Goal: Transaction & Acquisition: Obtain resource

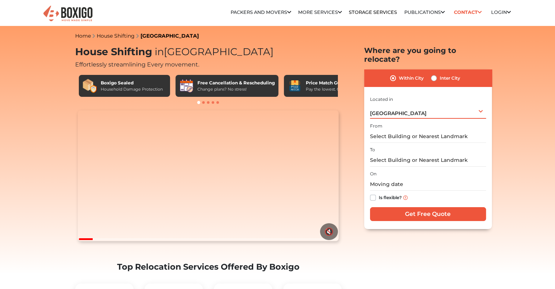
click at [413, 105] on div "[GEOGRAPHIC_DATA] Select City [GEOGRAPHIC_DATA] [GEOGRAPHIC_DATA] [GEOGRAPHIC_D…" at bounding box center [428, 110] width 116 height 15
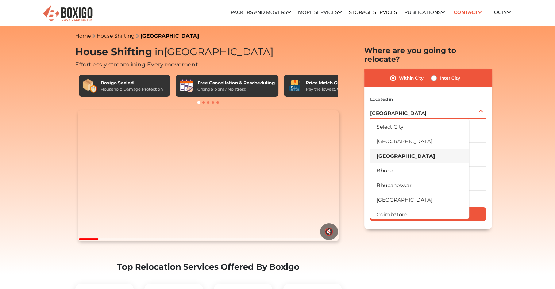
click at [413, 105] on div "[GEOGRAPHIC_DATA] Select City [GEOGRAPHIC_DATA] [GEOGRAPHIC_DATA] [GEOGRAPHIC_D…" at bounding box center [428, 110] width 116 height 15
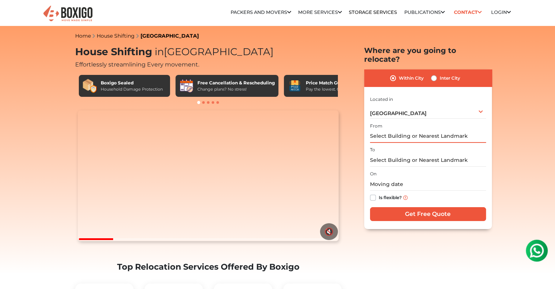
click at [394, 130] on input "text" at bounding box center [428, 136] width 116 height 13
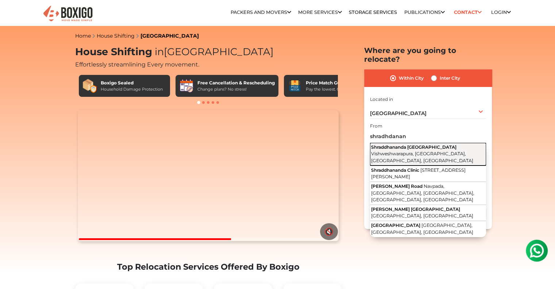
click at [398, 151] on span "Vishweshwarapura, [GEOGRAPHIC_DATA], [GEOGRAPHIC_DATA], [GEOGRAPHIC_DATA]" at bounding box center [422, 157] width 102 height 12
type input "Shraddhananda [GEOGRAPHIC_DATA], [GEOGRAPHIC_DATA], [GEOGRAPHIC_DATA], [GEOGRAP…"
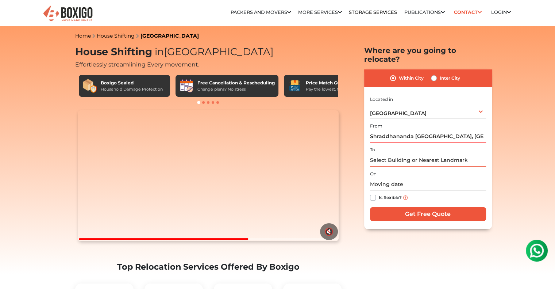
click at [404, 154] on input "text" at bounding box center [428, 160] width 116 height 13
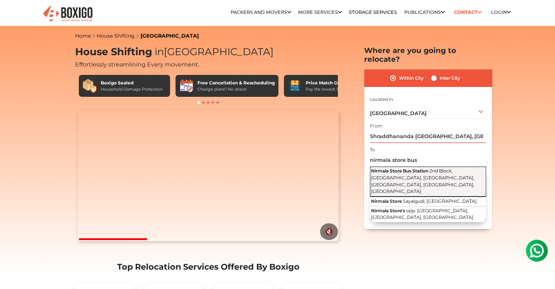
click at [434, 168] on span "2nd Block, [GEOGRAPHIC_DATA], [GEOGRAPHIC_DATA], [GEOGRAPHIC_DATA], [GEOGRAPHIC…" at bounding box center [422, 181] width 103 height 26
type input "[GEOGRAPHIC_DATA], [GEOGRAPHIC_DATA], [GEOGRAPHIC_DATA], [GEOGRAPHIC_DATA], [GE…"
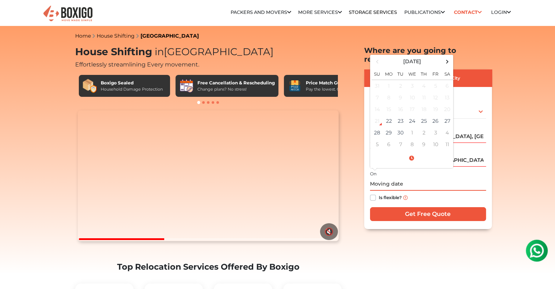
click at [399, 178] on input "text" at bounding box center [428, 184] width 116 height 13
click at [447, 57] on span at bounding box center [447, 62] width 10 height 10
click at [412, 80] on td "1" at bounding box center [412, 86] width 12 height 12
type input "[DATE] 12:00 AM"
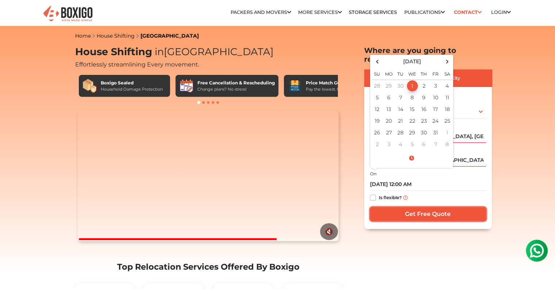
click at [394, 207] on input "Get Free Quote" at bounding box center [428, 214] width 116 height 14
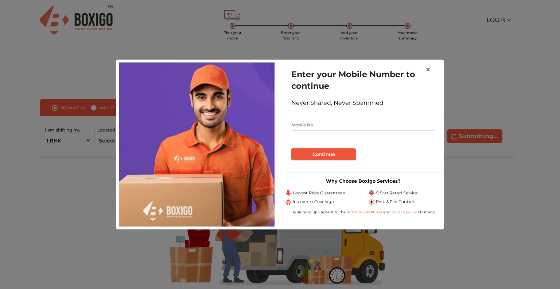
click at [303, 127] on input "text" at bounding box center [364, 125] width 144 height 12
type input "9900069390"
click at [310, 148] on button "Continue" at bounding box center [324, 154] width 65 height 12
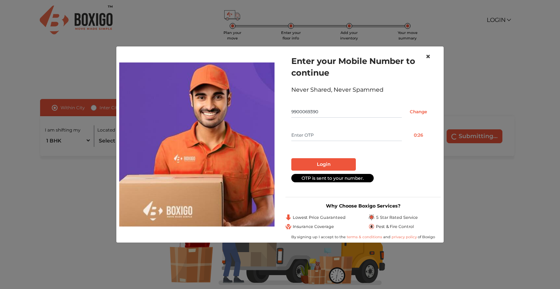
click at [429, 57] on span "×" at bounding box center [428, 56] width 5 height 11
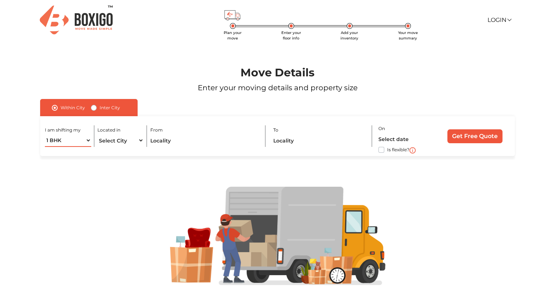
click at [73, 139] on select "1 BHK 2 BHK 3 BHK 3 + BHK FEW ITEMS" at bounding box center [68, 140] width 46 height 13
select select "2 BHK"
click at [45, 134] on select "1 BHK 2 BHK 3 BHK 3 + BHK FEW ITEMS" at bounding box center [68, 140] width 46 height 13
click at [120, 144] on select "Select City Bangalore Bengaluru Bhopal Bhubaneswar Chennai Coimbatore Cuttack D…" at bounding box center [120, 140] width 46 height 13
select select "[GEOGRAPHIC_DATA]"
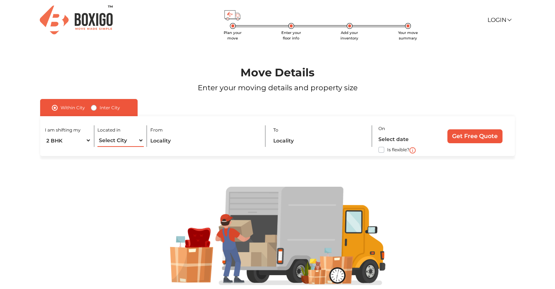
click at [97, 134] on select "Select City Bangalore Bengaluru Bhopal Bhubaneswar Chennai Coimbatore Cuttack D…" at bounding box center [120, 140] width 46 height 13
click at [178, 142] on input "text" at bounding box center [204, 140] width 109 height 13
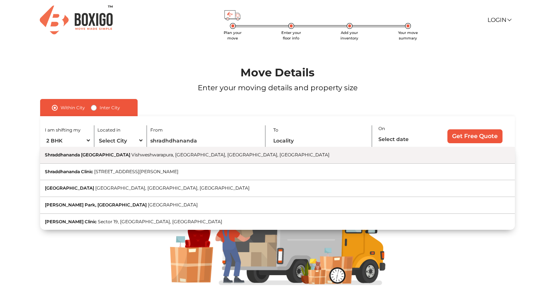
click at [131, 155] on span "Vishweshwarapura, [GEOGRAPHIC_DATA], [GEOGRAPHIC_DATA], [GEOGRAPHIC_DATA]" at bounding box center [230, 154] width 198 height 5
type input "Shraddhananda [GEOGRAPHIC_DATA], [GEOGRAPHIC_DATA], [GEOGRAPHIC_DATA], [GEOGRAP…"
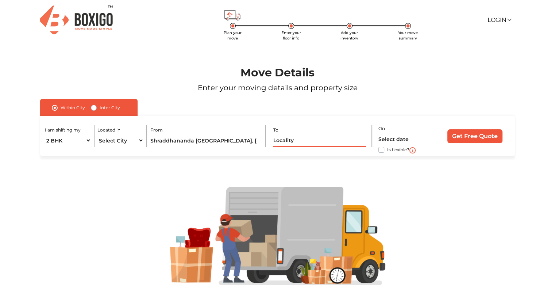
click at [286, 144] on input "text" at bounding box center [319, 140] width 93 height 13
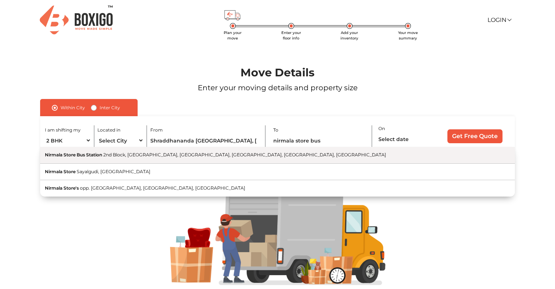
click at [94, 159] on button "Nirmala Store Bus Station 2nd Block, SBM Colony, Banashankari 1st Stage, Banash…" at bounding box center [277, 155] width 475 height 17
type input "[GEOGRAPHIC_DATA], [GEOGRAPHIC_DATA], [GEOGRAPHIC_DATA], [GEOGRAPHIC_DATA], [GE…"
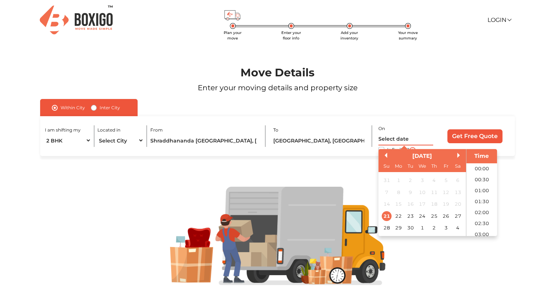
click at [383, 140] on input "text" at bounding box center [405, 138] width 55 height 13
click at [411, 229] on div "30" at bounding box center [410, 228] width 10 height 10
click at [477, 188] on li "13:00" at bounding box center [481, 188] width 31 height 11
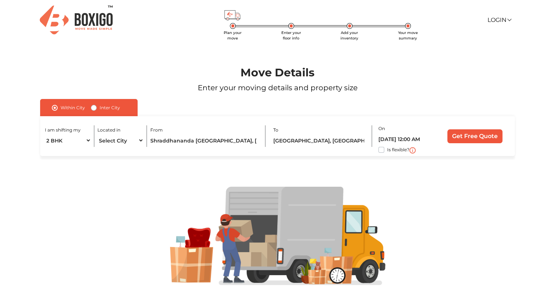
type input "30/09/2025 1:00 PM"
click at [466, 135] on input "Get Free Quote" at bounding box center [474, 136] width 55 height 14
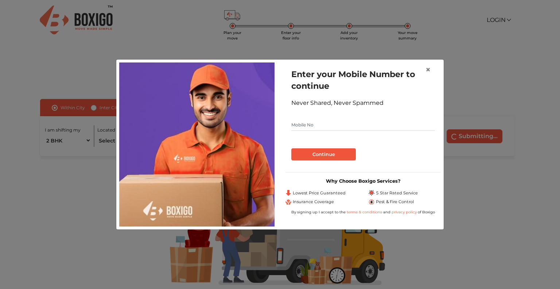
click at [317, 122] on input "text" at bounding box center [364, 125] width 144 height 12
type input "9901133411"
click at [331, 157] on button "Continue" at bounding box center [324, 154] width 65 height 12
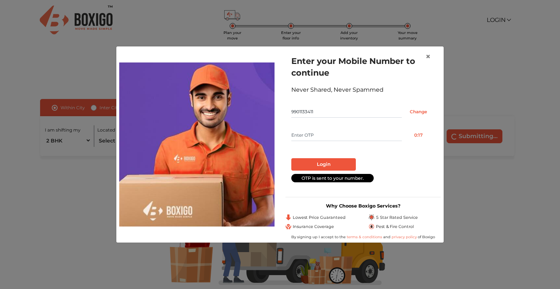
click at [315, 137] on input "text" at bounding box center [347, 135] width 111 height 12
type input "7912"
click at [314, 163] on button "Login" at bounding box center [324, 164] width 65 height 12
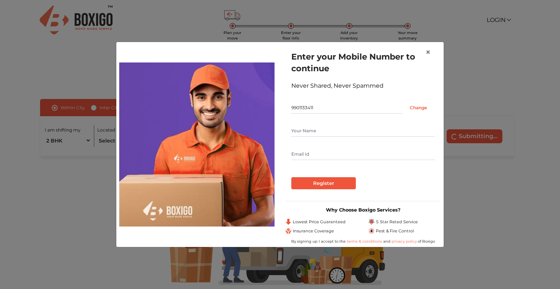
click at [314, 130] on input "text" at bounding box center [364, 131] width 144 height 12
type input "Shashi"
type input "ms_shashikiran@rediffmail.com"
click at [331, 183] on input "Register" at bounding box center [324, 183] width 65 height 12
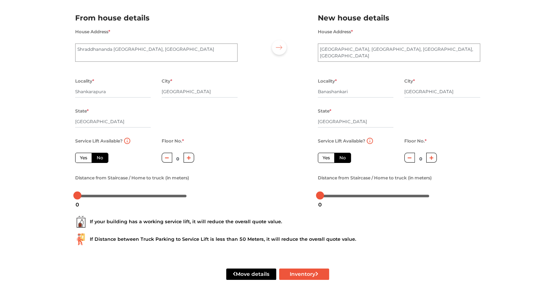
scroll to position [58, 0]
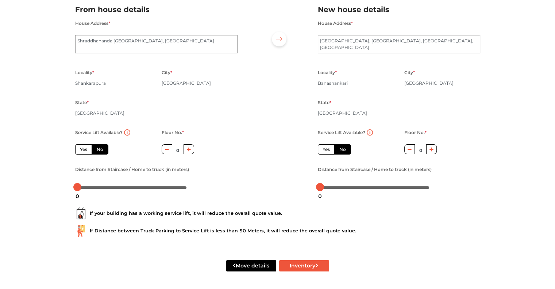
click at [432, 150] on icon "button" at bounding box center [431, 149] width 4 height 4
type input "1"
drag, startPoint x: 77, startPoint y: 187, endPoint x: 96, endPoint y: 186, distance: 18.7
click at [96, 186] on div at bounding box center [96, 187] width 8 height 8
drag, startPoint x: 319, startPoint y: 186, endPoint x: 374, endPoint y: 194, distance: 55.2
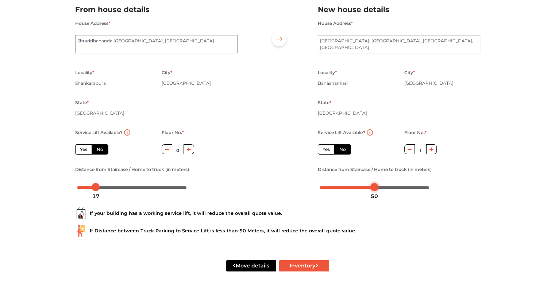
click at [374, 194] on body "Plan your move Enter your floor info Add your inventory Your move summary My Mo…" at bounding box center [277, 87] width 555 height 289
click at [307, 263] on button "Inventory" at bounding box center [304, 265] width 50 height 11
radio input "true"
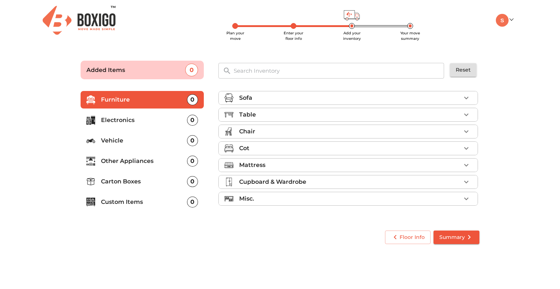
click at [304, 97] on div "Sofa" at bounding box center [350, 97] width 222 height 9
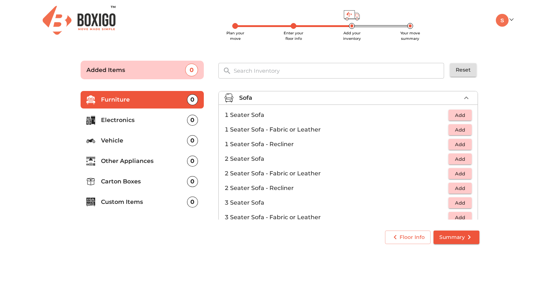
click at [304, 97] on div "Sofa" at bounding box center [350, 97] width 222 height 9
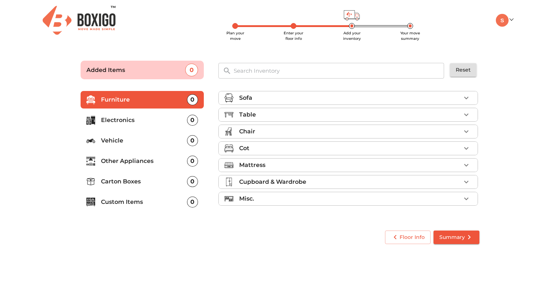
click at [289, 127] on div "Chair" at bounding box center [350, 131] width 222 height 9
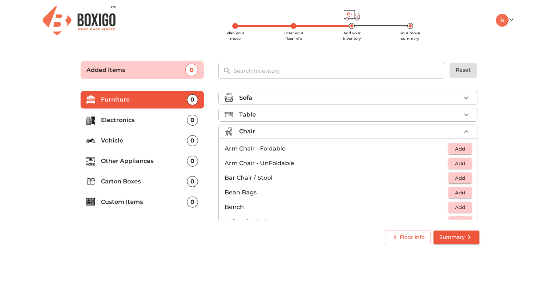
click at [464, 163] on span "Add" at bounding box center [460, 163] width 16 height 8
click at [464, 163] on icon "button" at bounding box center [466, 163] width 9 height 9
click at [383, 115] on div "Table" at bounding box center [350, 114] width 222 height 9
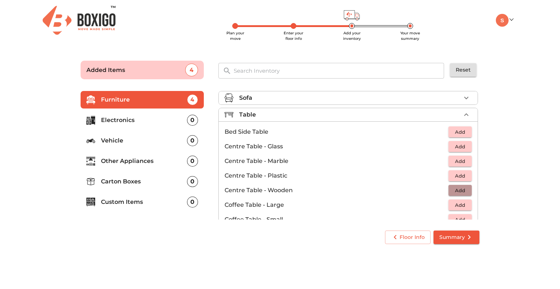
click at [454, 191] on span "Add" at bounding box center [460, 190] width 16 height 8
click at [464, 113] on icon "button" at bounding box center [466, 114] width 4 height 3
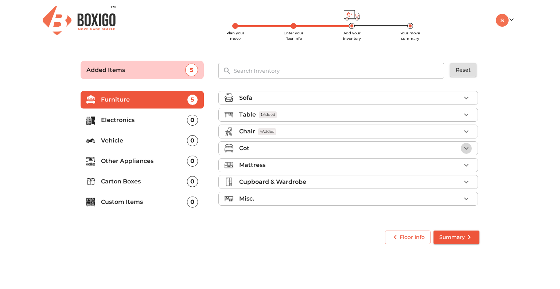
click at [466, 150] on icon "button" at bounding box center [466, 148] width 9 height 9
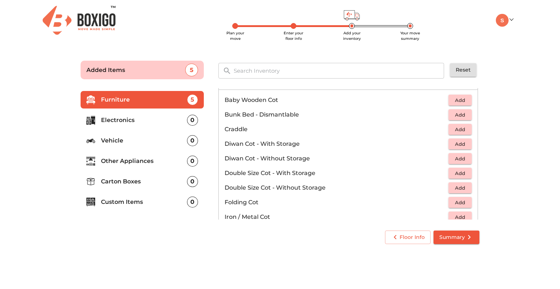
scroll to position [73, 0]
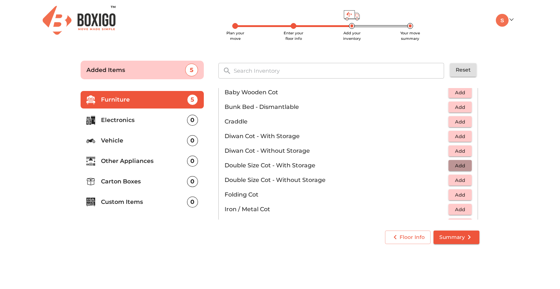
click at [455, 161] on span "Add" at bounding box center [460, 165] width 16 height 8
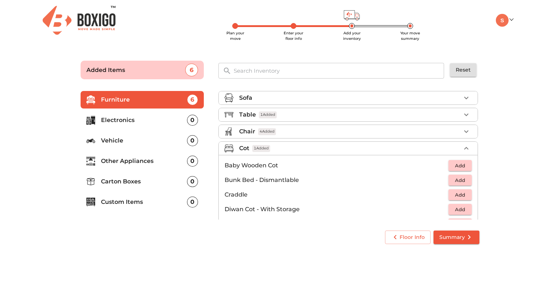
click at [466, 146] on icon "button" at bounding box center [466, 148] width 9 height 9
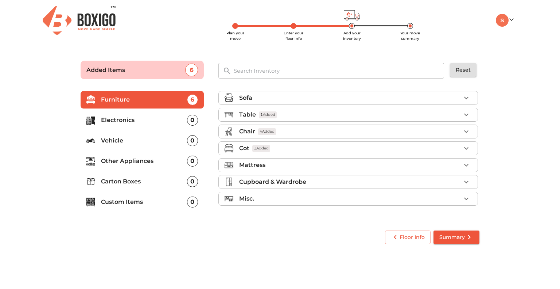
click at [471, 165] on button "button" at bounding box center [466, 164] width 11 height 11
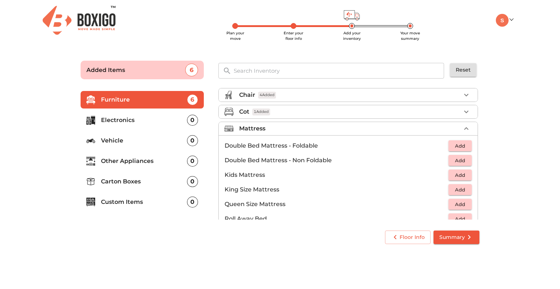
scroll to position [73, 0]
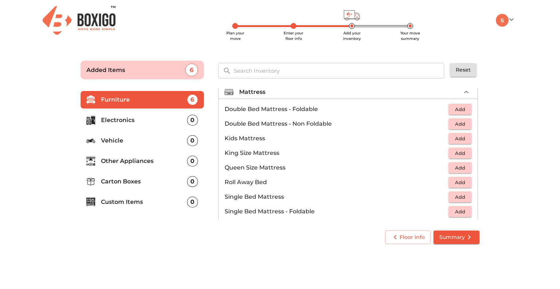
click at [455, 108] on span "Add" at bounding box center [460, 109] width 16 height 8
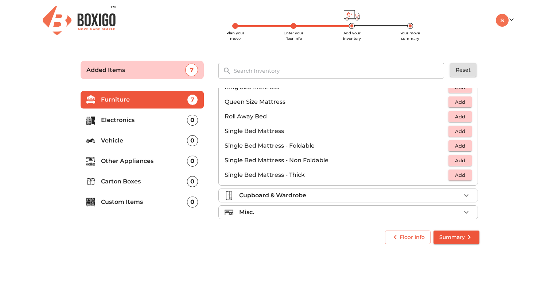
scroll to position [143, 0]
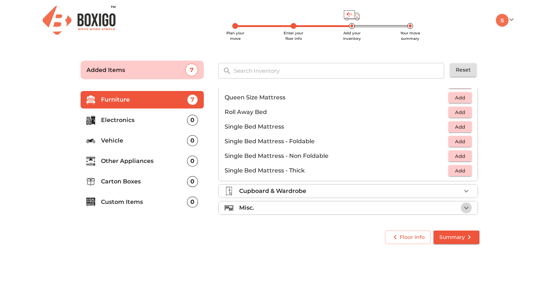
click at [461, 208] on button "button" at bounding box center [466, 207] width 11 height 11
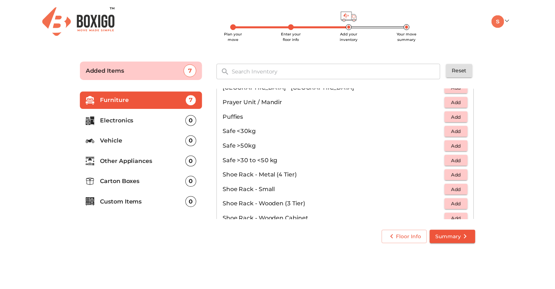
scroll to position [391, 0]
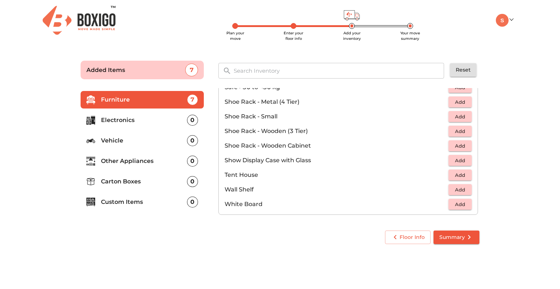
click at [456, 189] on span "Add" at bounding box center [460, 189] width 16 height 8
click at [459, 159] on span "Add" at bounding box center [460, 160] width 16 height 8
click at [458, 233] on span "Summary" at bounding box center [457, 236] width 34 height 9
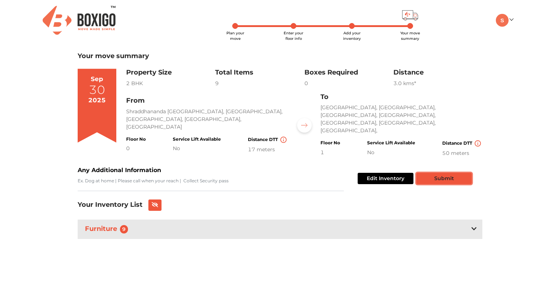
click at [442, 173] on button "Submit" at bounding box center [444, 178] width 55 height 11
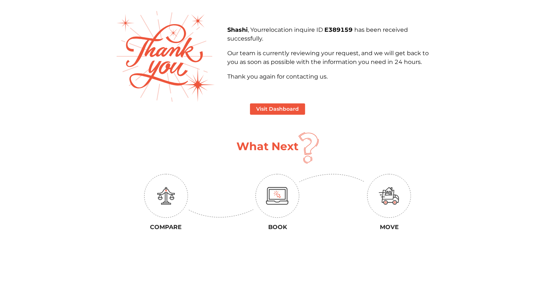
scroll to position [36, 0]
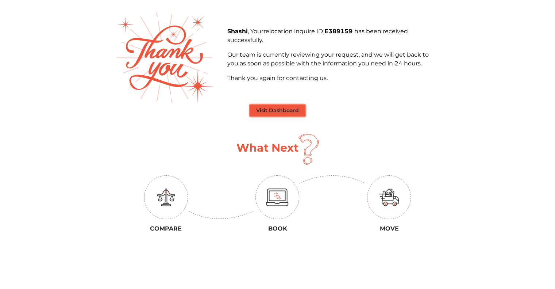
click at [290, 112] on button "Visit Dashboard" at bounding box center [277, 110] width 55 height 11
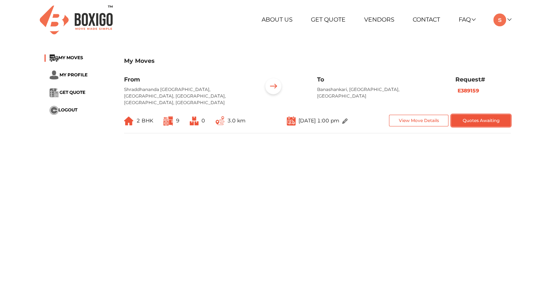
click at [497, 115] on button "Quotes Awaiting" at bounding box center [480, 121] width 59 height 12
click at [423, 115] on button "View Move Details" at bounding box center [418, 121] width 59 height 12
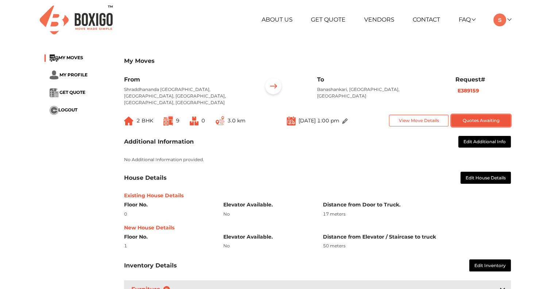
click at [471, 115] on button "Quotes Awaiting" at bounding box center [480, 121] width 59 height 12
click at [475, 115] on button "Quotes Awaiting" at bounding box center [480, 121] width 59 height 12
click at [478, 115] on button "Quotes Awaiting" at bounding box center [480, 121] width 59 height 12
click at [480, 115] on button "Quotes Awaiting" at bounding box center [480, 121] width 59 height 12
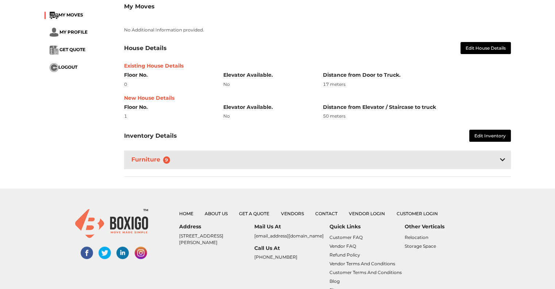
scroll to position [36, 0]
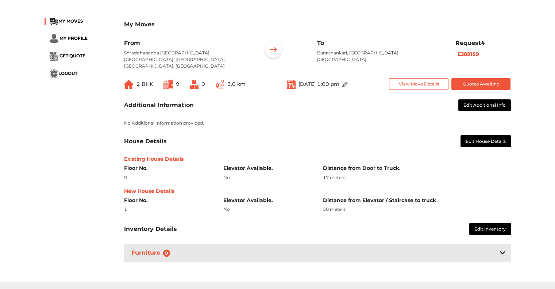
click at [502, 251] on icon at bounding box center [502, 252] width 5 height 3
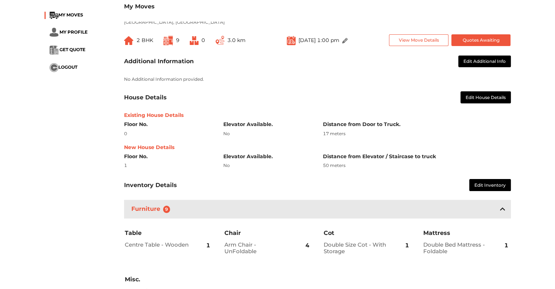
scroll to position [0, 0]
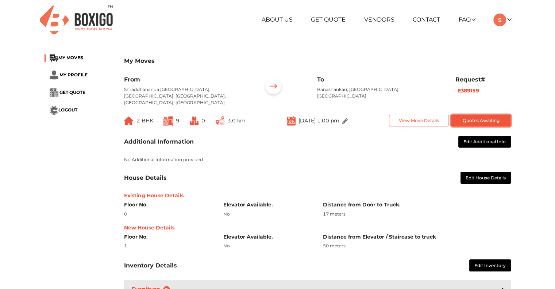
click at [484, 115] on button "Quotes Awaiting" at bounding box center [480, 121] width 59 height 12
click at [470, 92] on b "E389159" at bounding box center [469, 90] width 22 height 7
click at [485, 115] on button "Quotes Awaiting" at bounding box center [480, 121] width 59 height 12
click at [503, 115] on button "Quotes Awaiting" at bounding box center [480, 121] width 59 height 12
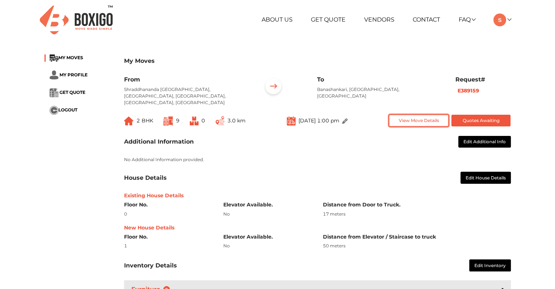
click at [444, 115] on button "View Move Details" at bounding box center [418, 121] width 59 height 12
